Goal: Transaction & Acquisition: Purchase product/service

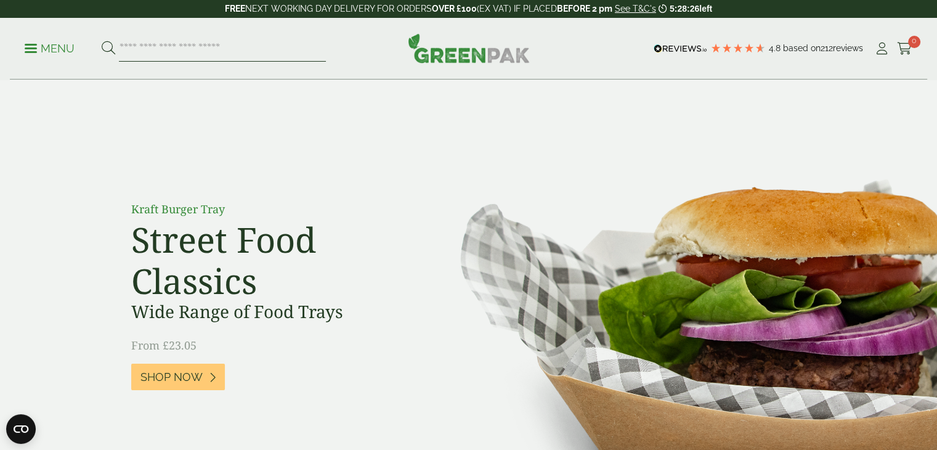
click at [243, 49] on input "search" at bounding box center [222, 49] width 207 height 26
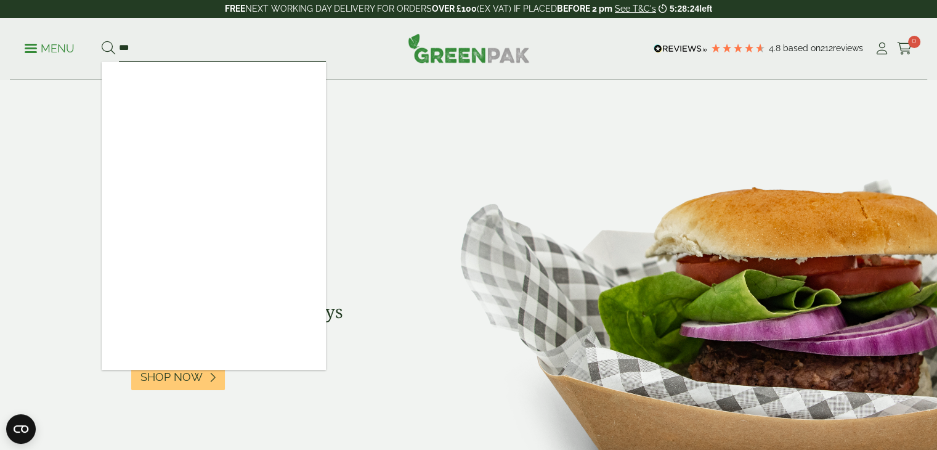
type input "***"
click at [102, 41] on button at bounding box center [109, 49] width 14 height 16
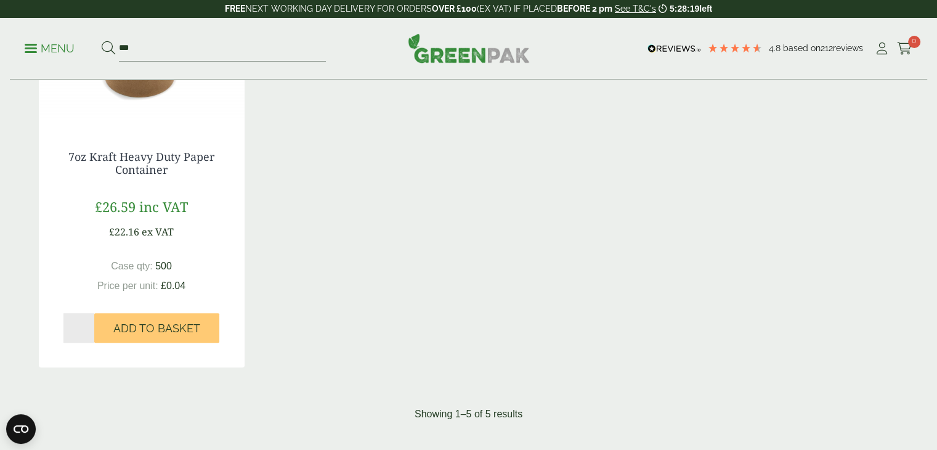
scroll to position [727, 0]
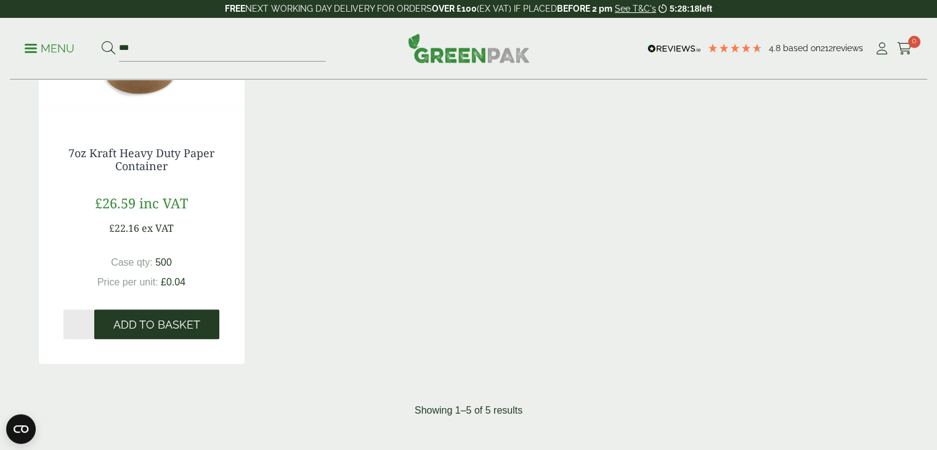
click at [148, 330] on span "Add to Basket" at bounding box center [156, 325] width 87 height 14
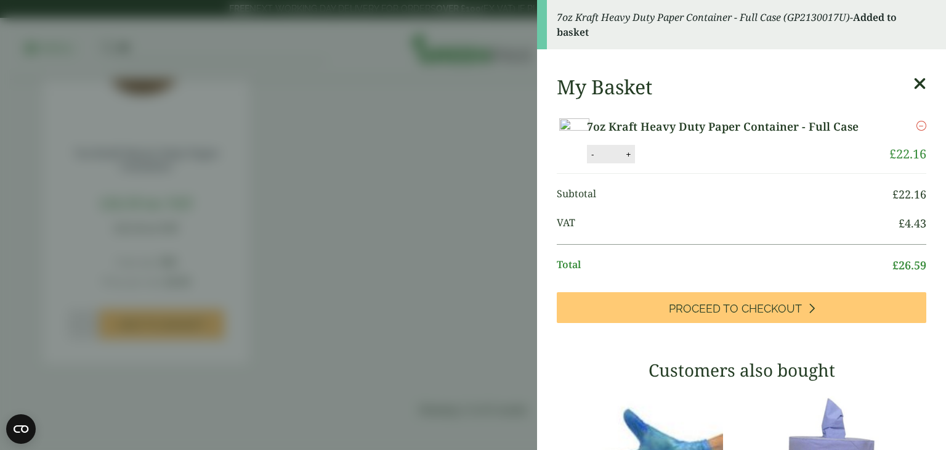
click at [913, 83] on icon at bounding box center [919, 83] width 13 height 17
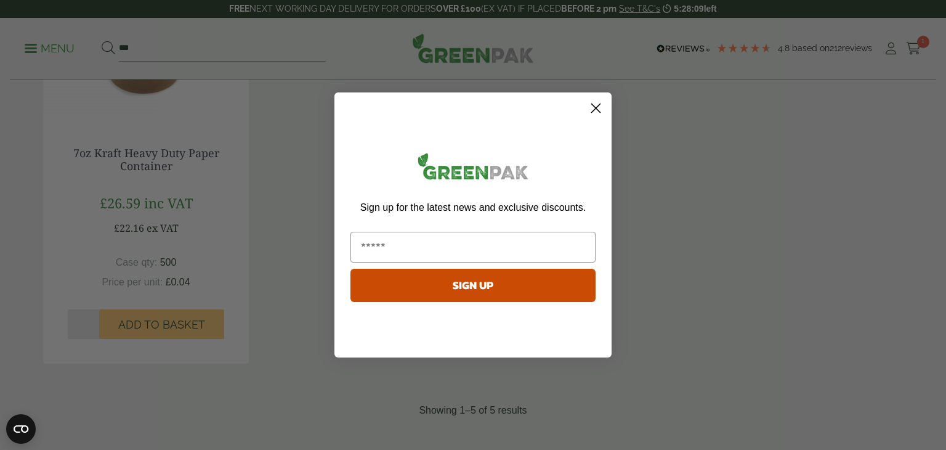
click at [591, 105] on circle "Close dialog" at bounding box center [596, 108] width 20 height 20
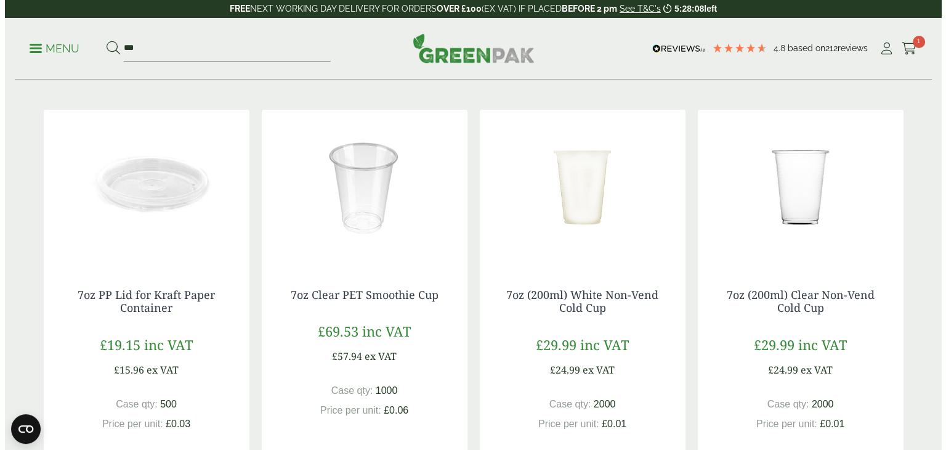
scroll to position [0, 0]
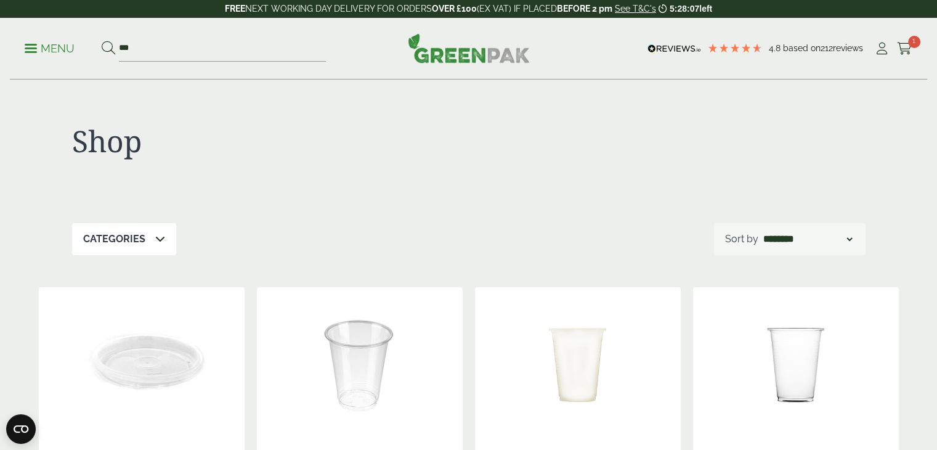
click at [49, 50] on p "Menu" at bounding box center [50, 48] width 50 height 15
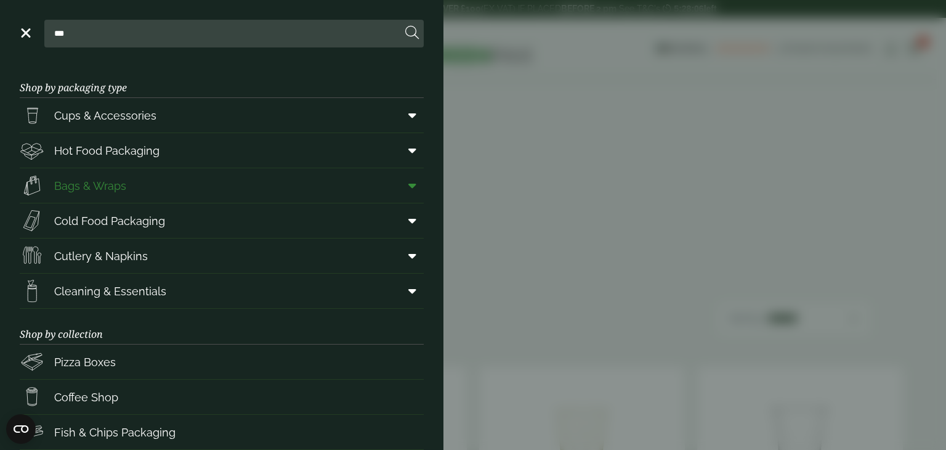
scroll to position [160, 0]
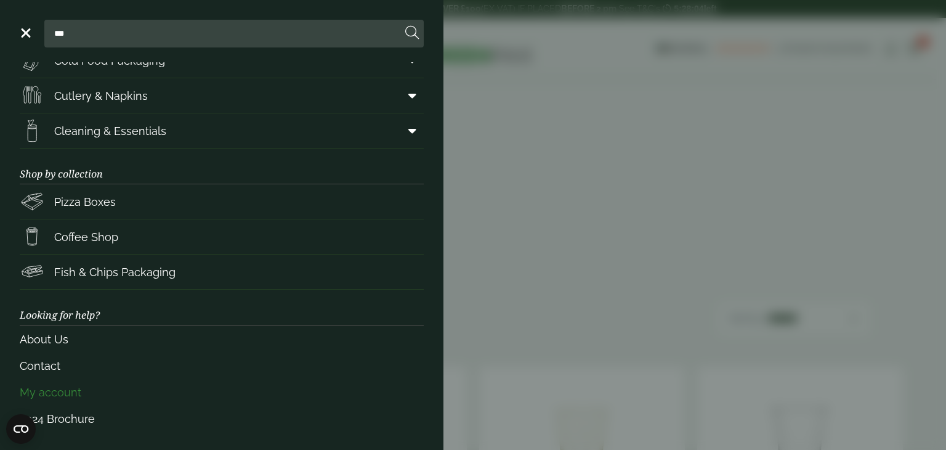
click at [52, 381] on link "My account" at bounding box center [222, 392] width 404 height 26
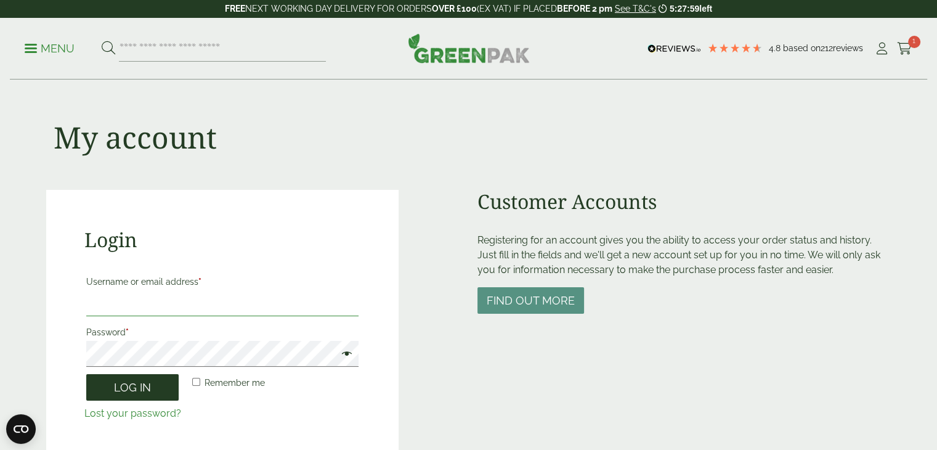
type input "**********"
click at [164, 386] on button "Log in" at bounding box center [132, 387] width 92 height 26
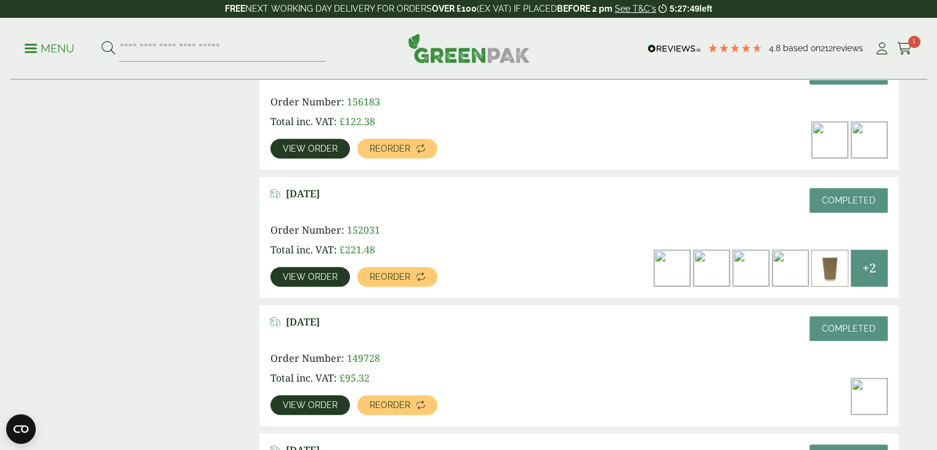
scroll to position [606, 0]
click at [331, 277] on span "View order" at bounding box center [310, 276] width 55 height 9
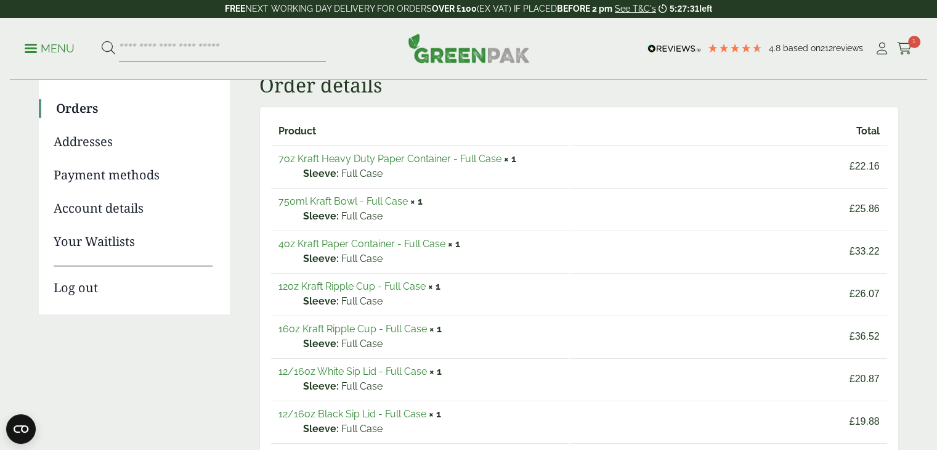
scroll to position [129, 0]
click at [323, 198] on link "750ml Kraft Bowl - Full Case" at bounding box center [342, 202] width 129 height 12
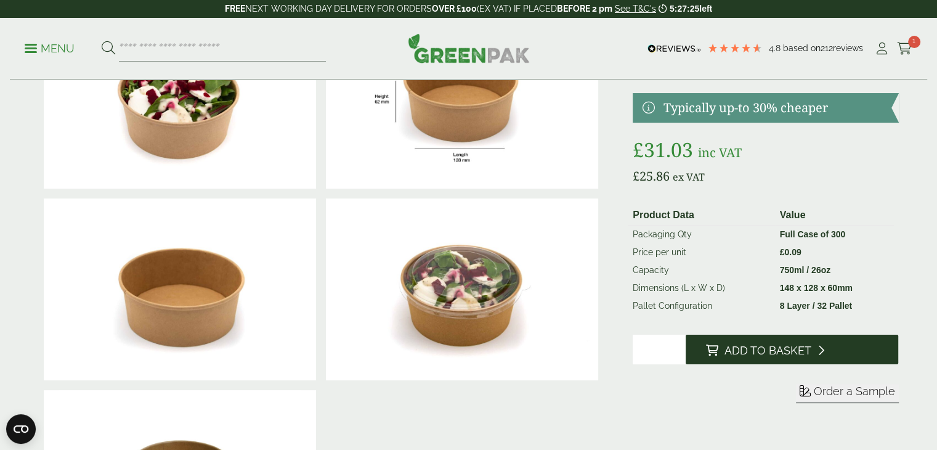
click at [782, 350] on span "Add to Basket" at bounding box center [767, 351] width 87 height 14
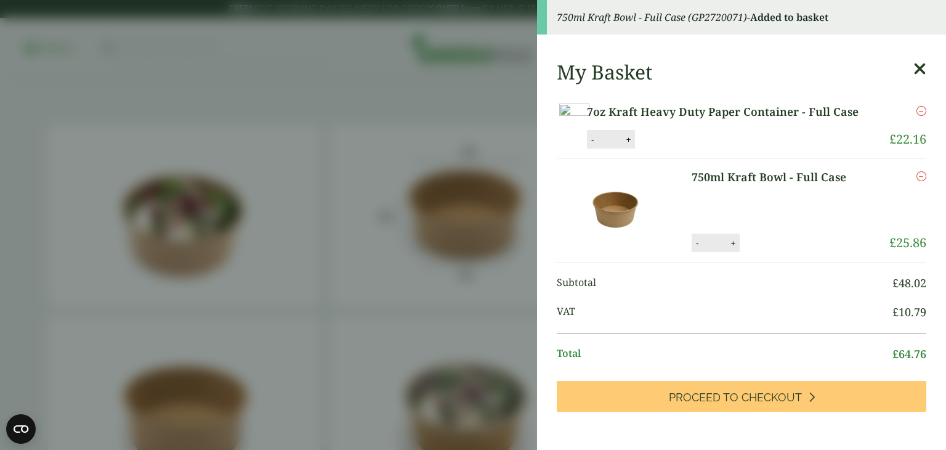
click at [913, 68] on icon at bounding box center [919, 68] width 13 height 17
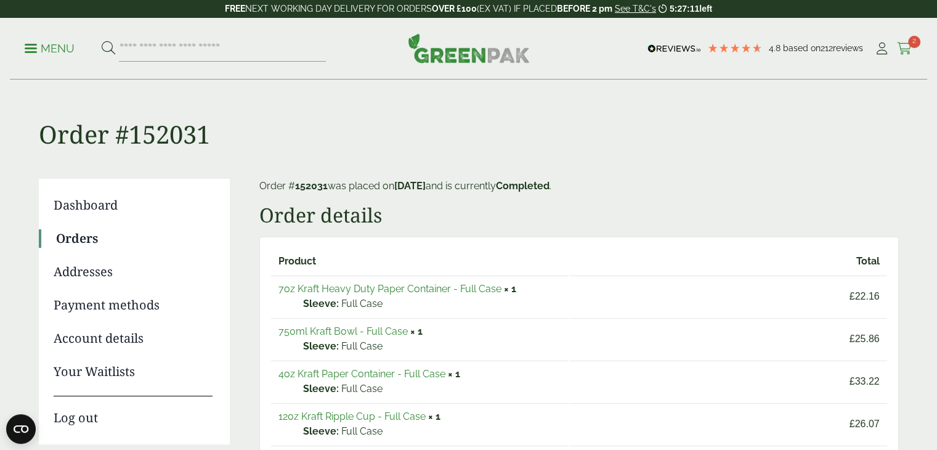
click at [908, 44] on span "2" at bounding box center [914, 42] width 12 height 12
